Goal: Task Accomplishment & Management: Use online tool/utility

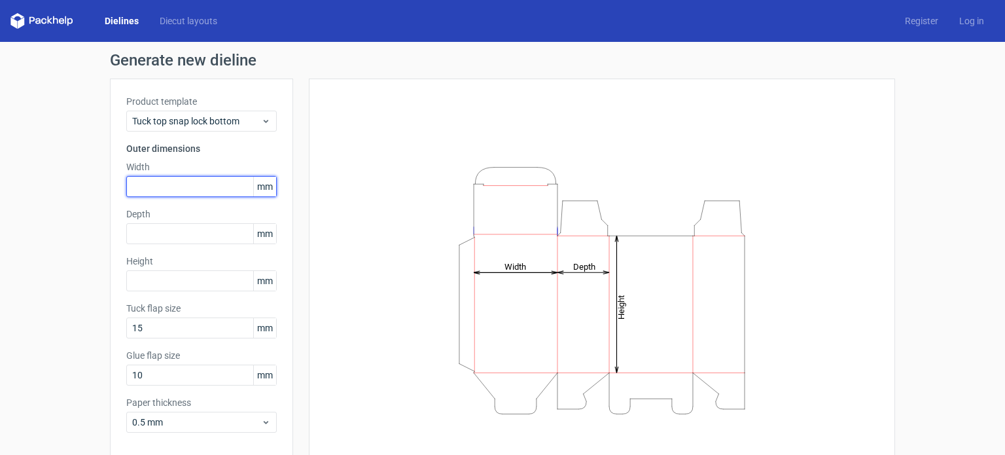
click at [175, 185] on input "text" at bounding box center [201, 186] width 151 height 21
type input "60"
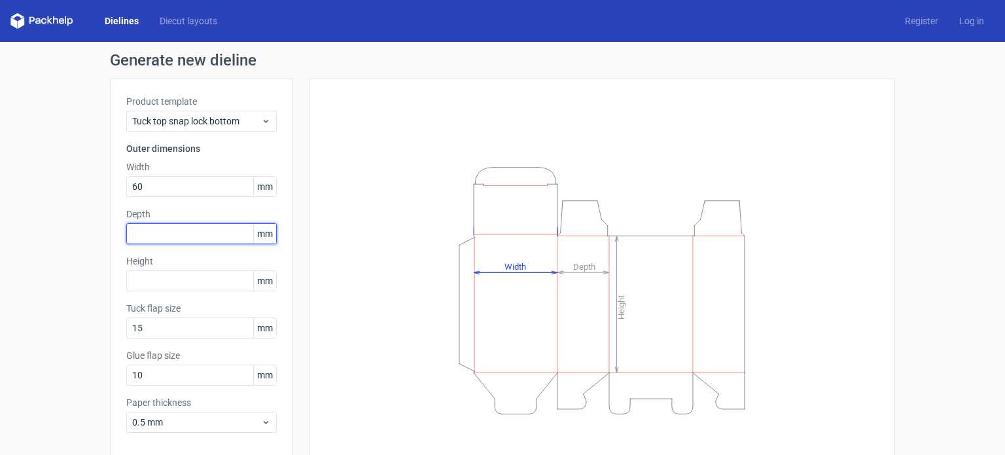
click at [170, 226] on input "text" at bounding box center [201, 233] width 151 height 21
type input "45"
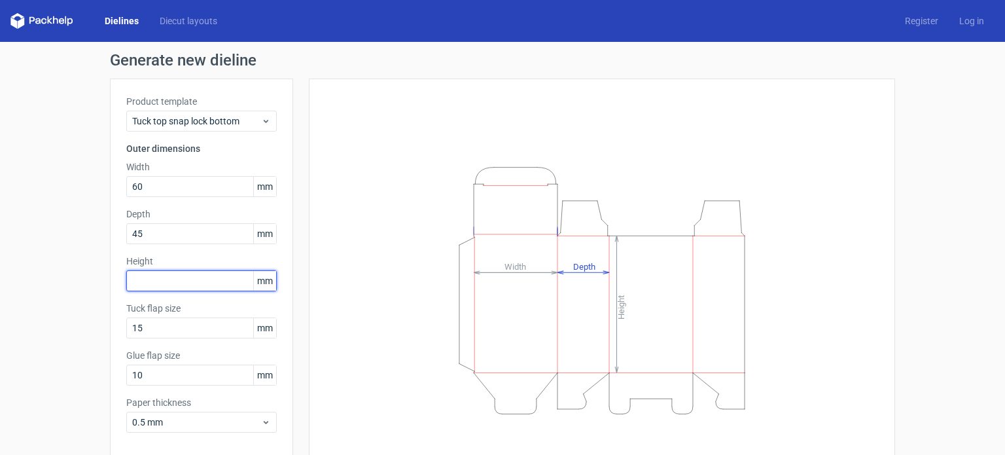
click at [197, 272] on input "text" at bounding box center [201, 280] width 151 height 21
type input "6"
type input "162"
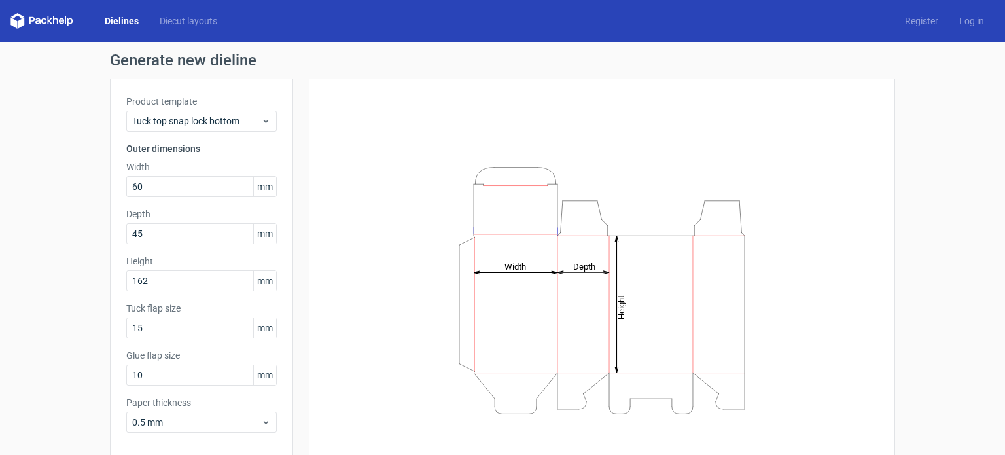
click at [301, 243] on div "Height Depth Width" at bounding box center [594, 290] width 602 height 423
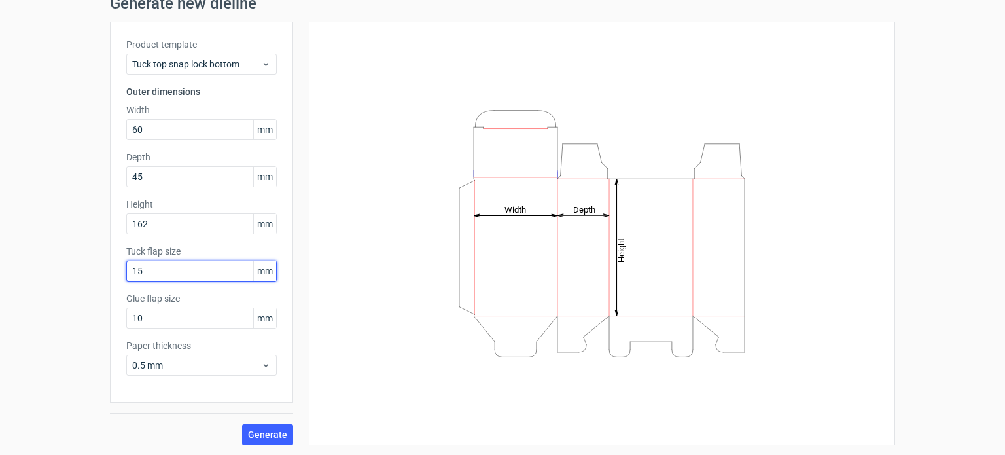
click at [178, 264] on input "15" at bounding box center [201, 271] width 151 height 21
drag, startPoint x: 100, startPoint y: 283, endPoint x: 52, endPoint y: 283, distance: 48.4
click at [52, 283] on div "Generate new dieline Product template Tuck top snap lock bottom Outer dimension…" at bounding box center [502, 220] width 1005 height 471
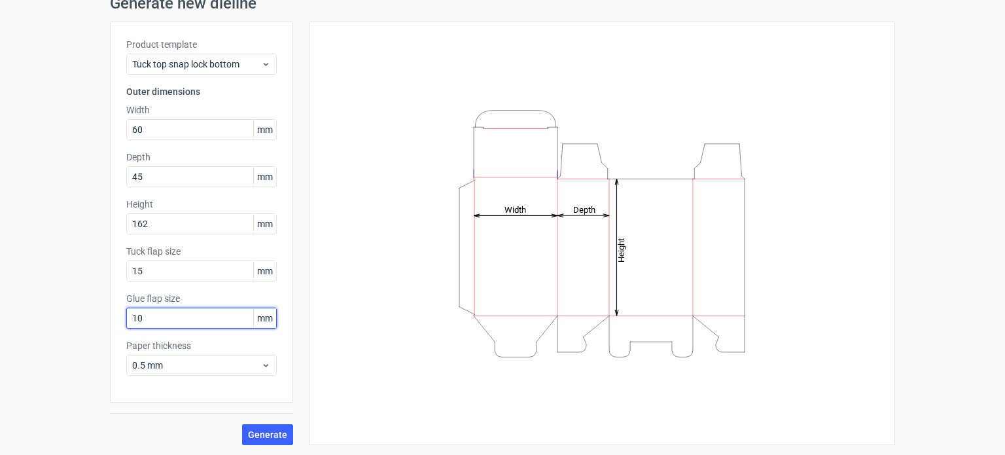
click at [179, 314] on input "10" at bounding box center [201, 318] width 151 height 21
drag, startPoint x: 207, startPoint y: 317, endPoint x: 147, endPoint y: 336, distance: 62.9
click at [69, 327] on div "Generate new dieline Product template Tuck top snap lock bottom Outer dimension…" at bounding box center [502, 220] width 1005 height 471
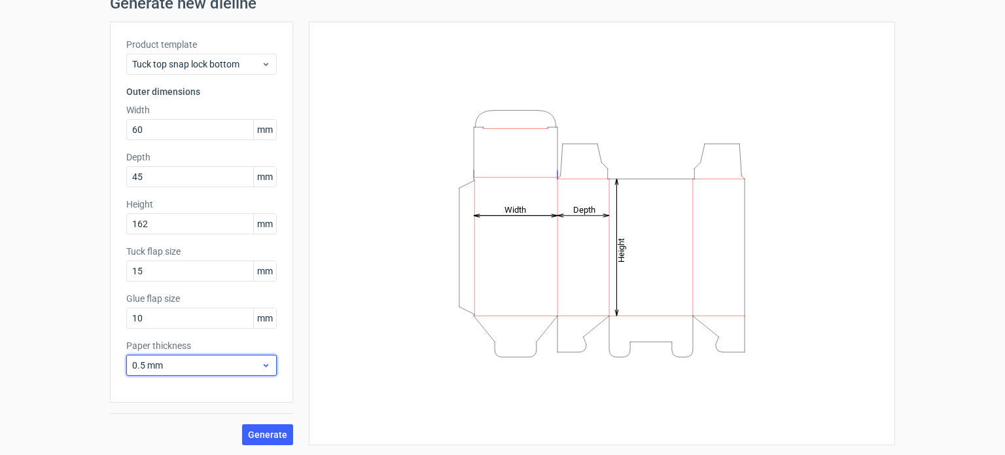
click at [206, 361] on span "0.5 mm" at bounding box center [196, 365] width 129 height 13
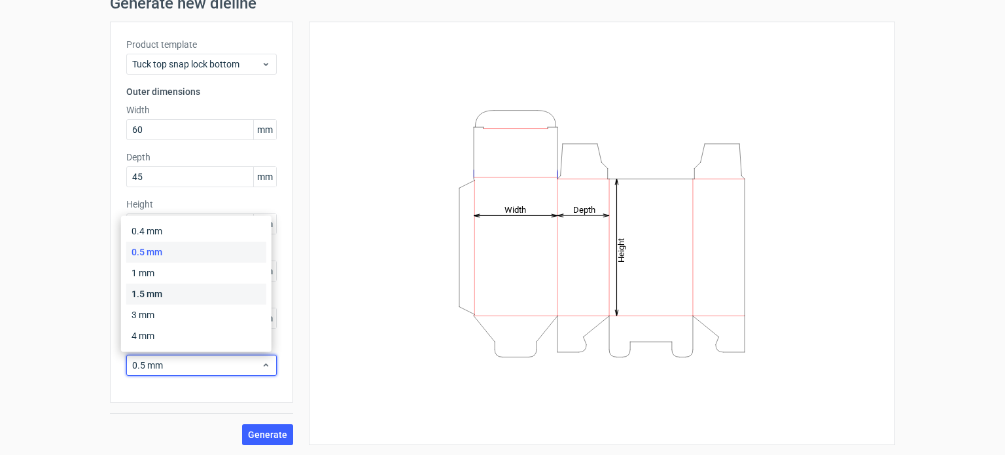
click at [173, 295] on div "1.5 mm" at bounding box center [196, 293] width 140 height 21
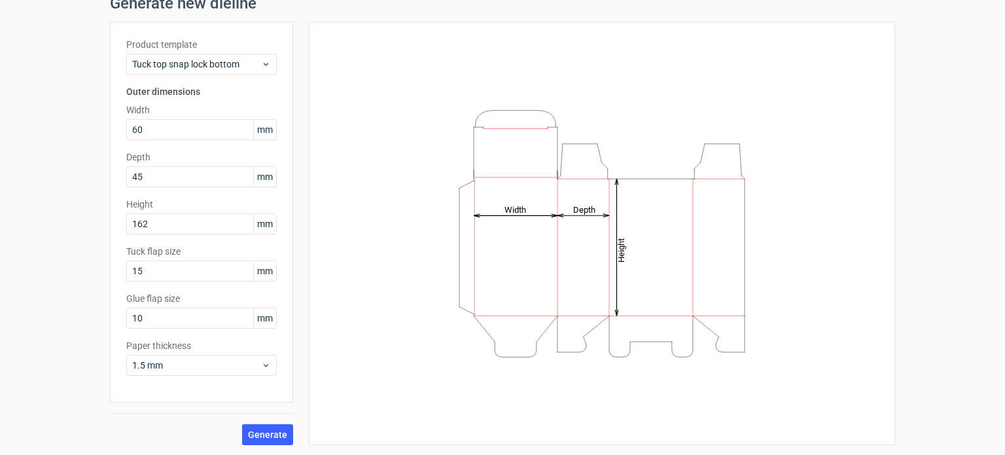
click at [359, 334] on div "Height Depth Width" at bounding box center [602, 233] width 554 height 391
click at [271, 434] on span "Generate" at bounding box center [267, 434] width 39 height 9
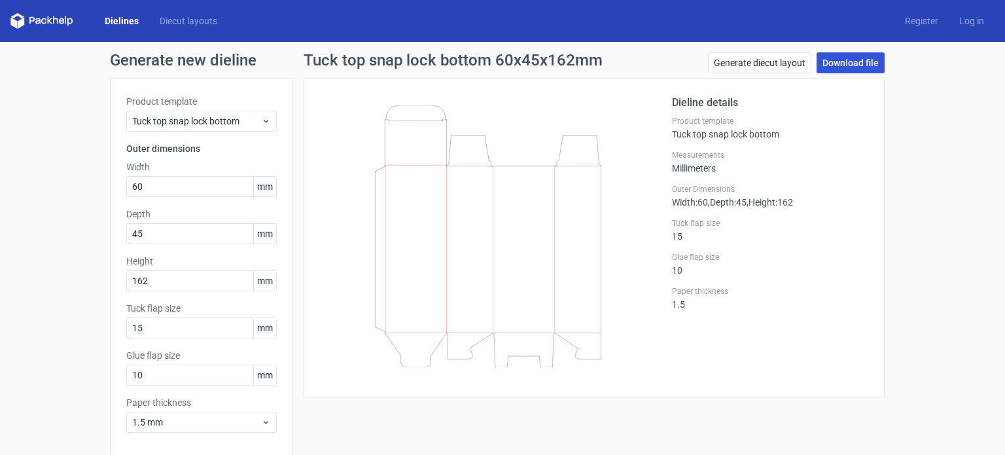
click at [864, 65] on link "Download file" at bounding box center [851, 62] width 68 height 21
